Goal: Task Accomplishment & Management: Use online tool/utility

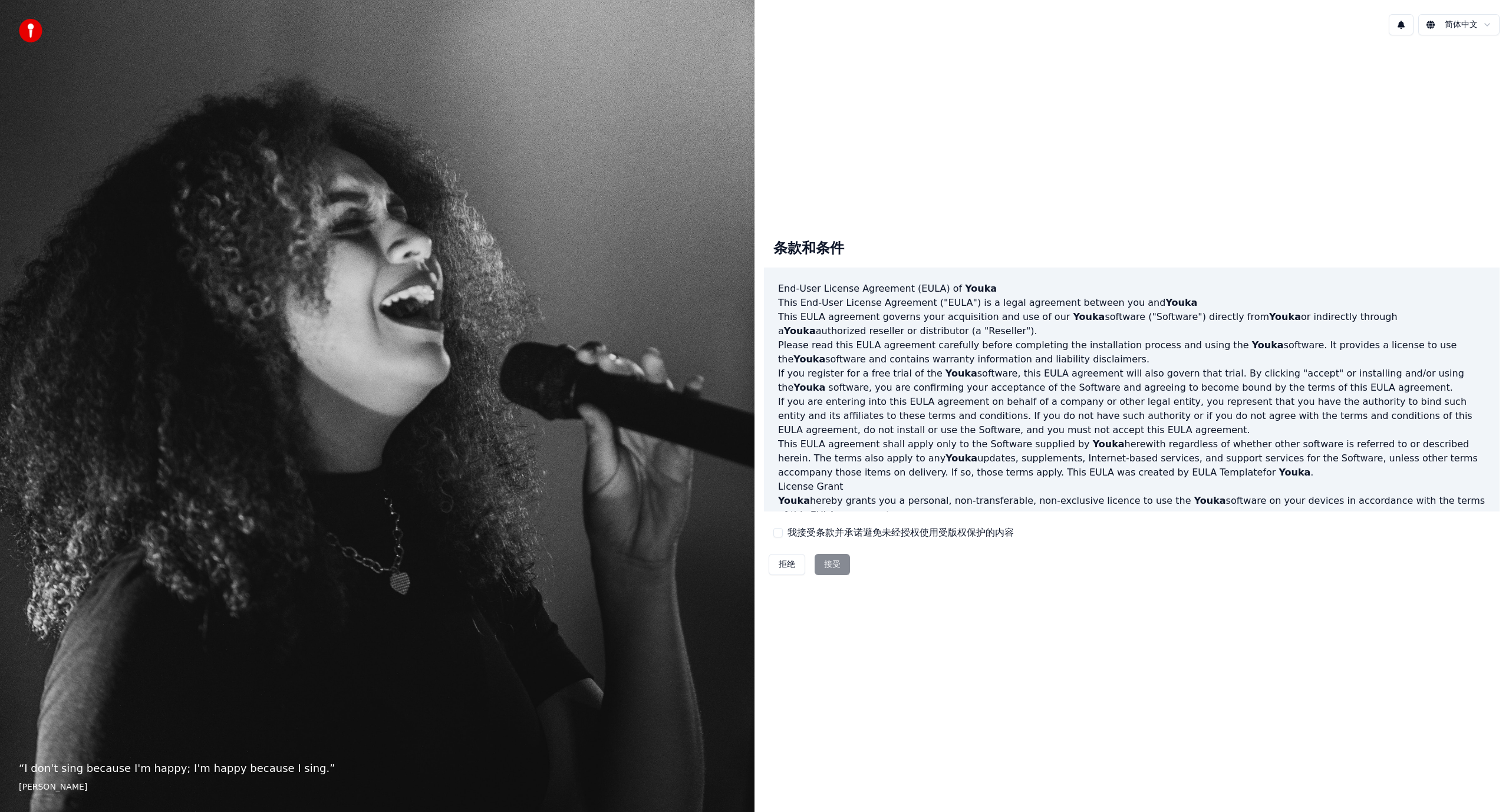
drag, startPoint x: 508, startPoint y: 345, endPoint x: 654, endPoint y: 321, distance: 148.0
click at [654, 321] on div "“ I don't sing because I'm happy; I'm happy because I sing. ” [PERSON_NAME]" at bounding box center [377, 406] width 754 height 812
click at [815, 534] on label "我接受条款并承诺避免未经授权使用受版权保护的内容" at bounding box center [900, 533] width 226 height 14
click at [783, 534] on button "我接受条款并承诺避免未经授权使用受版权保护的内容" at bounding box center [778, 533] width 9 height 9
click at [839, 567] on button "接受" at bounding box center [832, 565] width 35 height 21
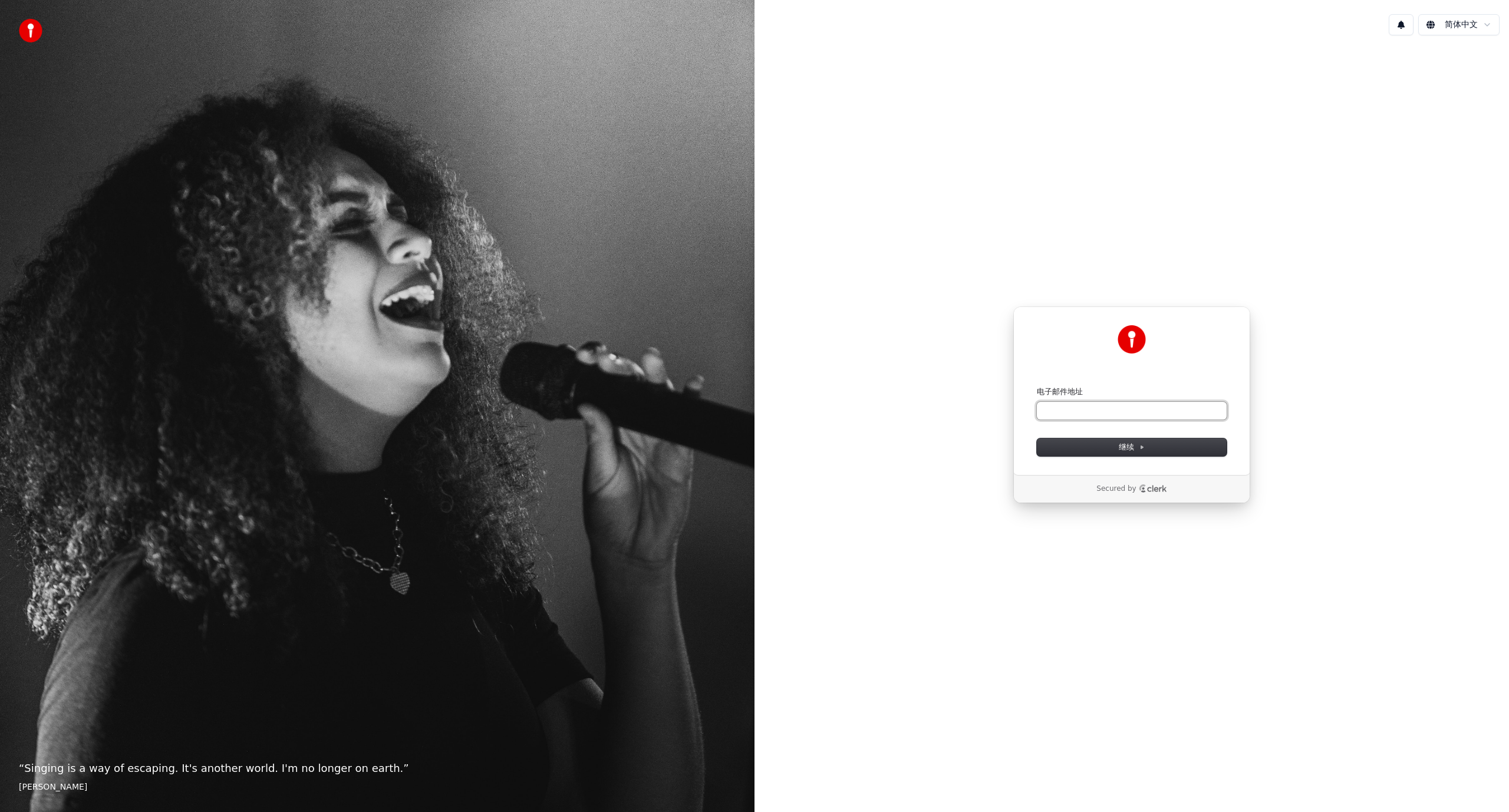
click at [1127, 414] on input "电子邮件地址" at bounding box center [1132, 411] width 190 height 18
click at [1149, 449] on button "继续" at bounding box center [1132, 447] width 190 height 18
type input "**********"
click at [1065, 408] on input "Enter verification code. Digit 1" at bounding box center [1060, 404] width 23 height 21
type input "*"
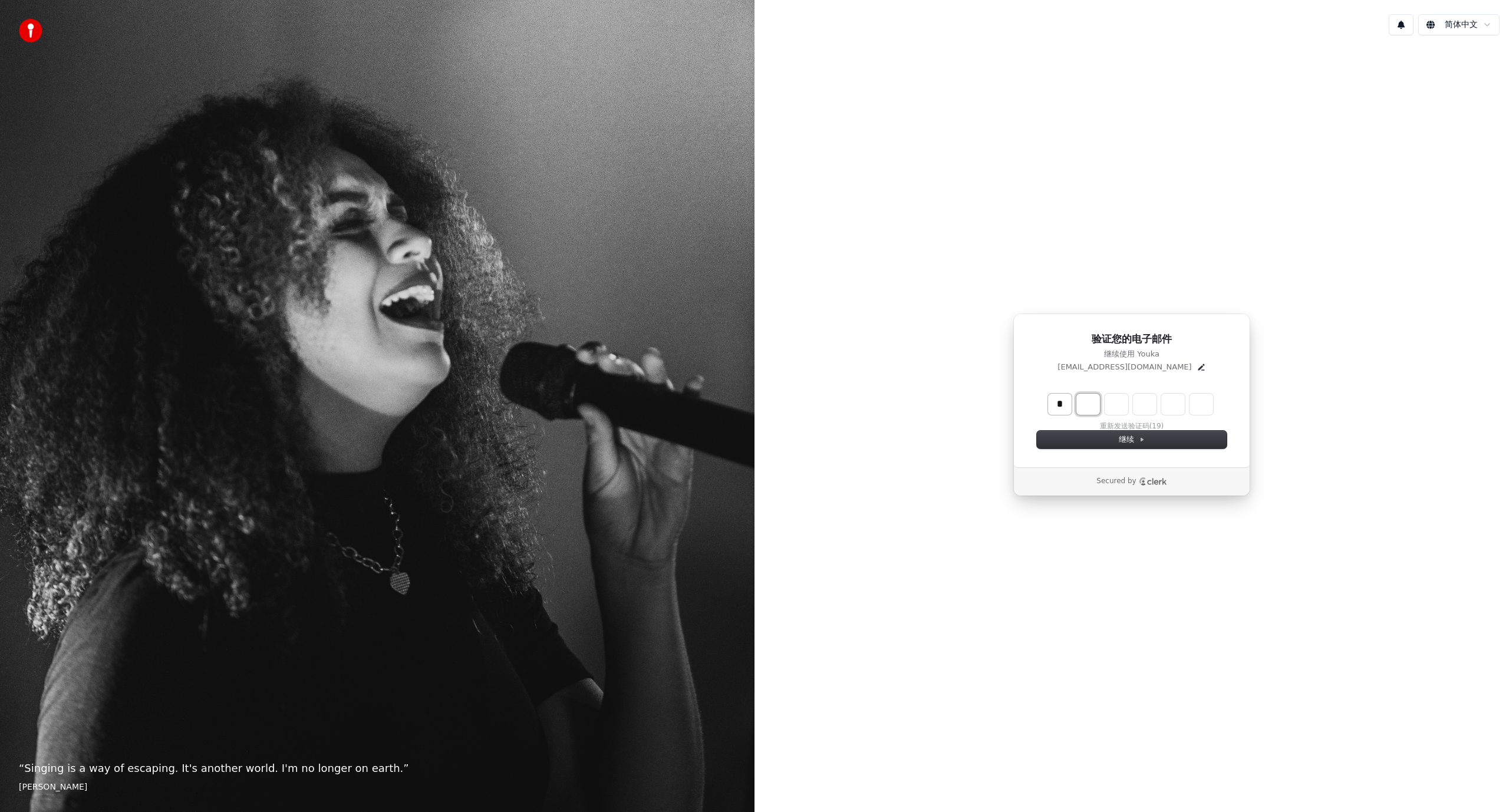
type input "*"
type input "**"
type input "*"
type input "***"
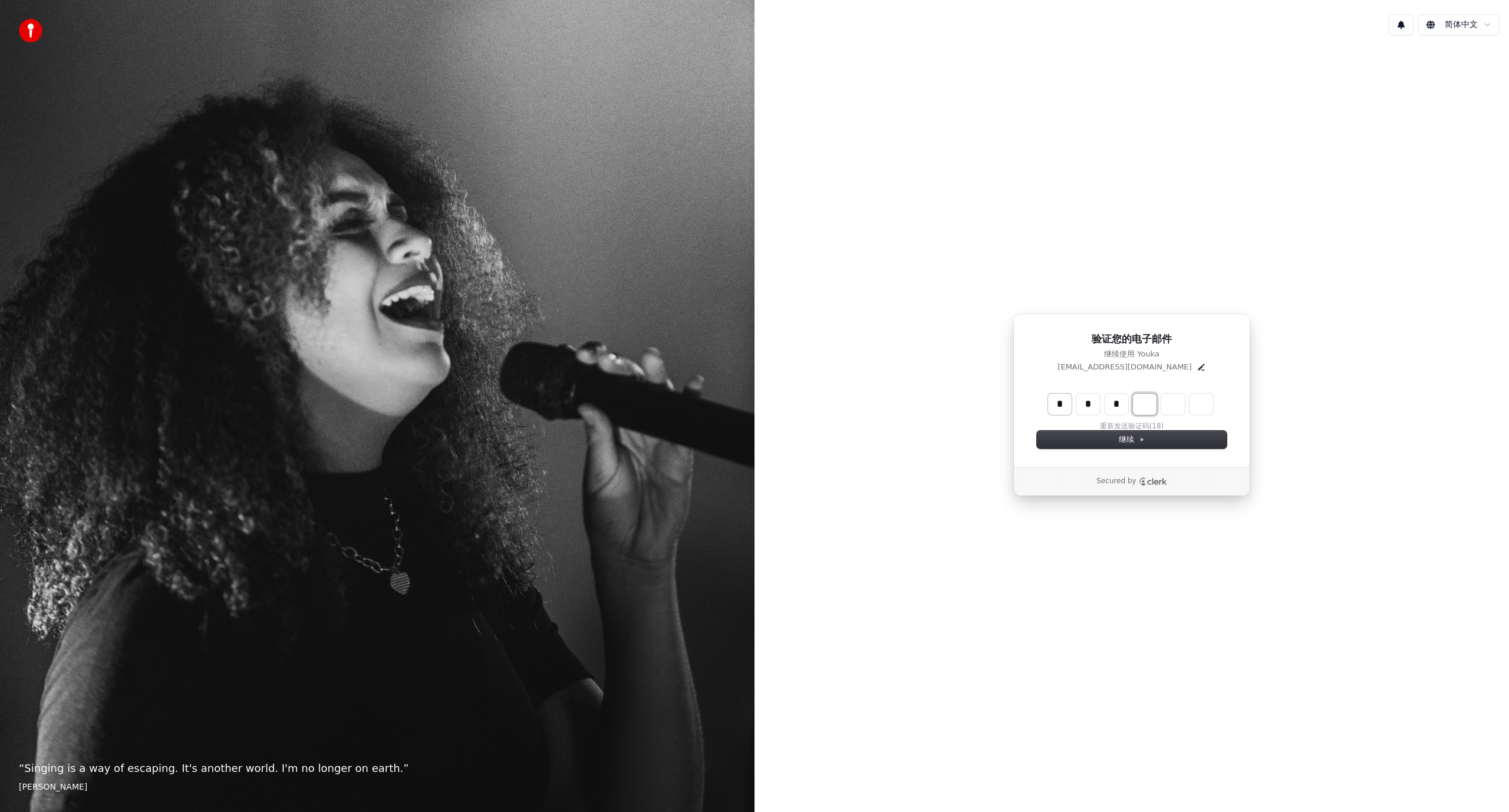
type input "*"
type input "****"
type input "*"
type input "******"
type input "*"
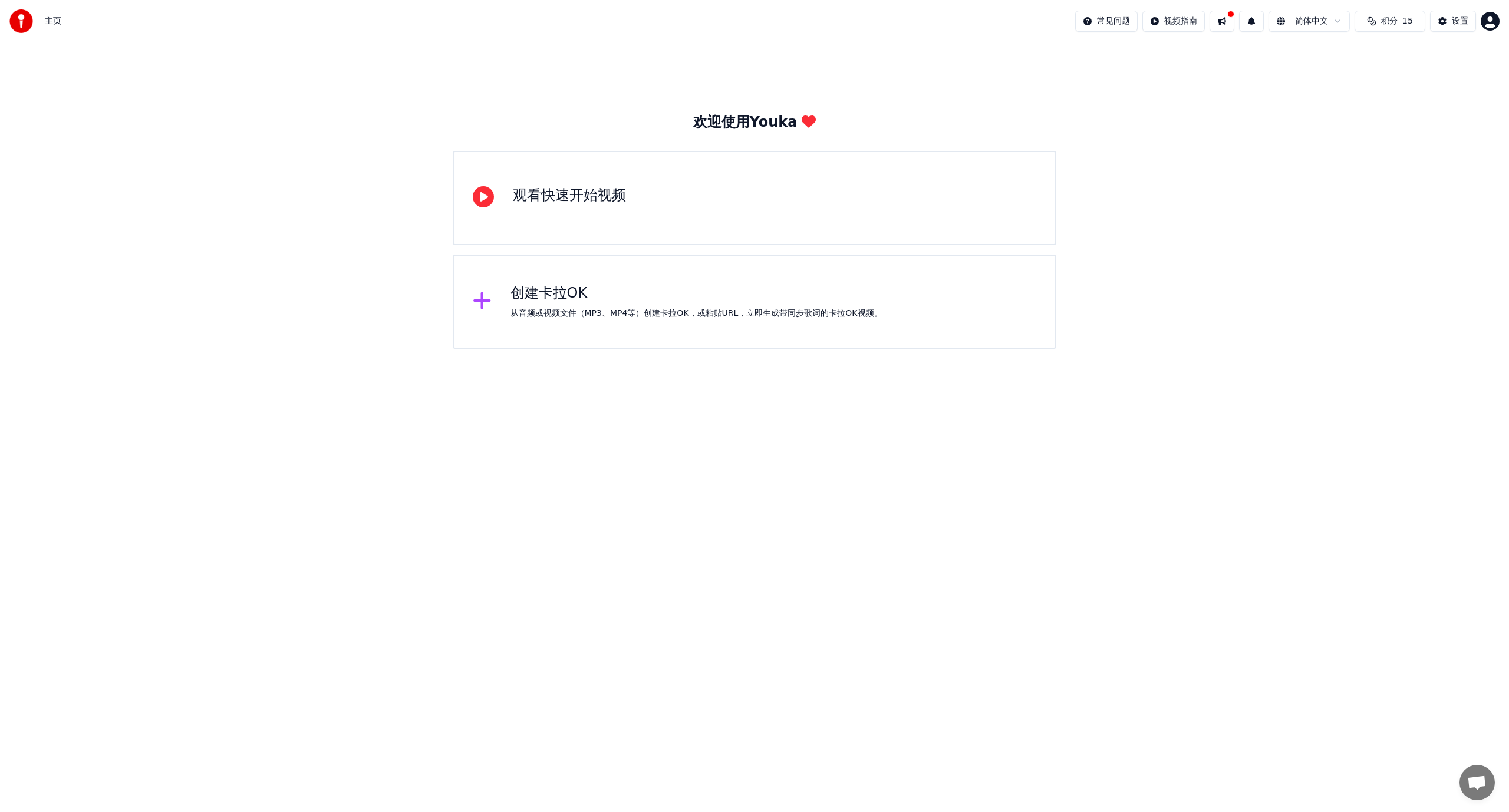
click at [654, 219] on div "观看快速开始视频" at bounding box center [754, 198] width 603 height 95
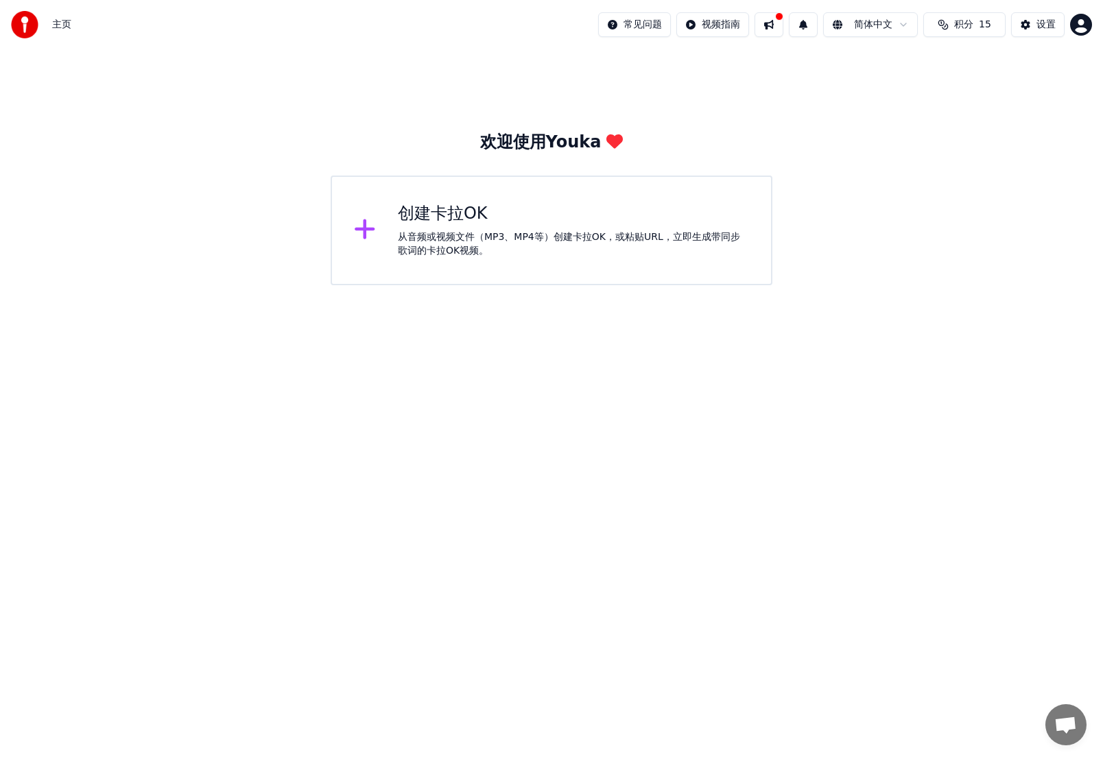
click at [663, 240] on div "从音频或视频文件（MP3、MP4等）创建卡拉OK，或粘贴URL，立即生成带同步歌词的卡拉OK视频。" at bounding box center [573, 243] width 351 height 27
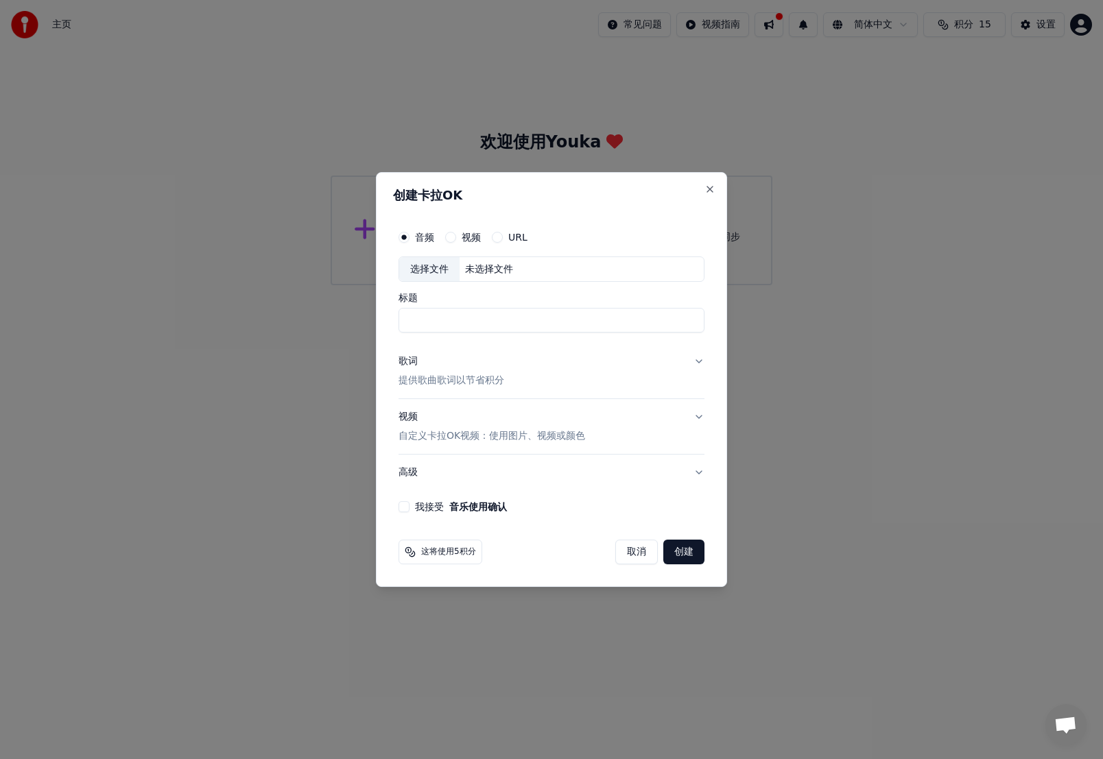
click at [461, 235] on div "视频" at bounding box center [463, 237] width 36 height 11
click at [711, 189] on button "Close" at bounding box center [709, 189] width 11 height 11
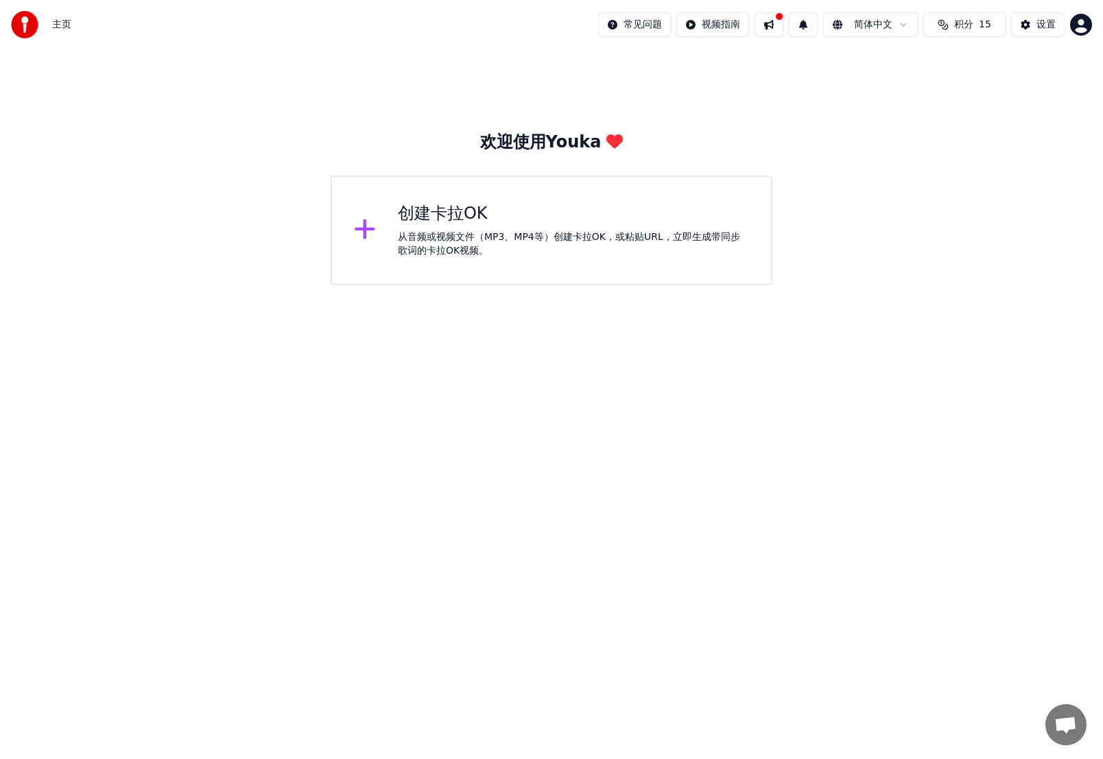
click at [966, 22] on span "积分" at bounding box center [963, 25] width 19 height 14
click at [963, 124] on button "刷新" at bounding box center [965, 127] width 54 height 25
click at [1029, 25] on button "设置" at bounding box center [1038, 24] width 54 height 25
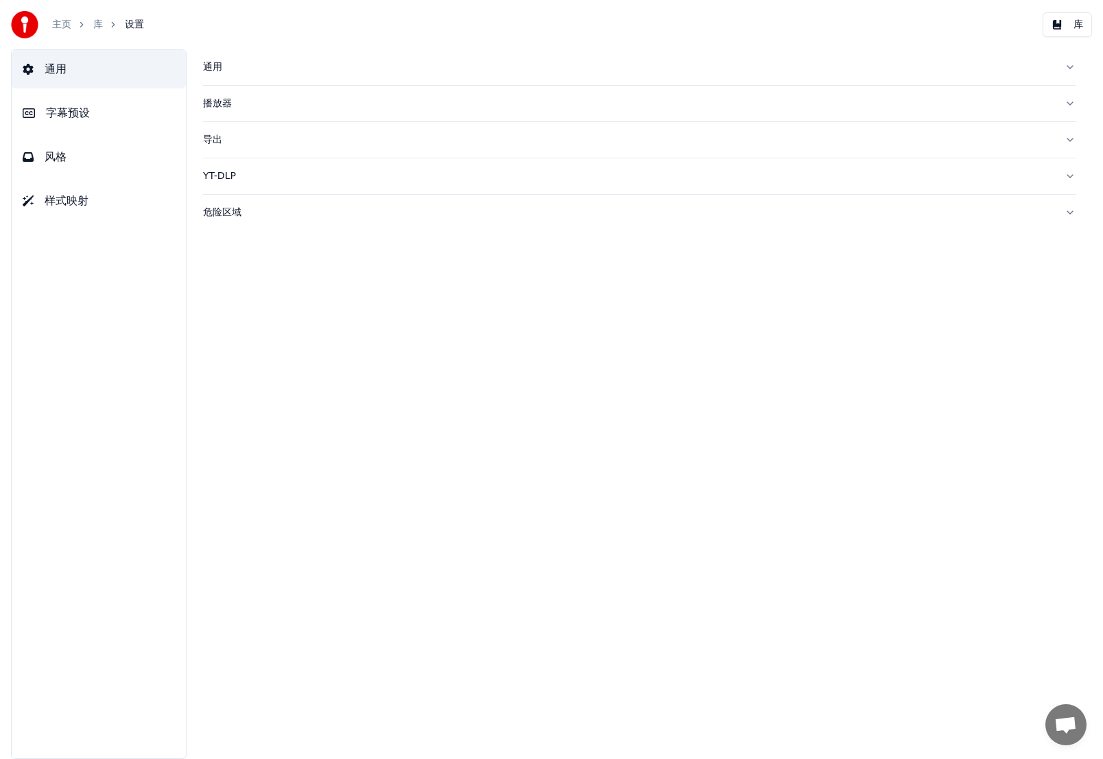
click at [66, 64] on span "通用" at bounding box center [56, 69] width 22 height 16
click at [219, 69] on div "通用" at bounding box center [628, 67] width 851 height 14
